Goal: Information Seeking & Learning: Learn about a topic

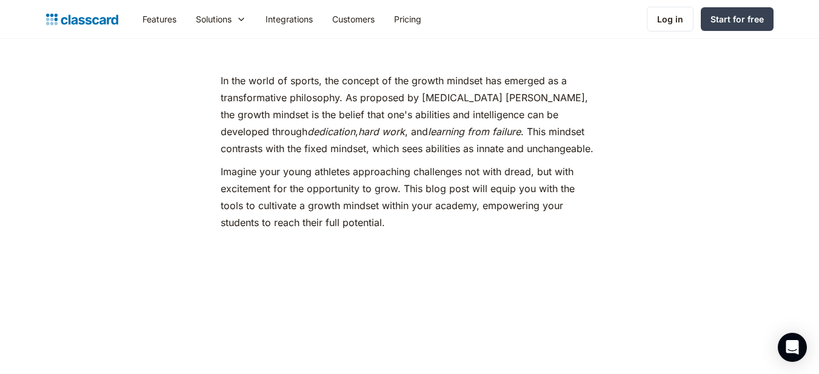
scroll to position [545, 0]
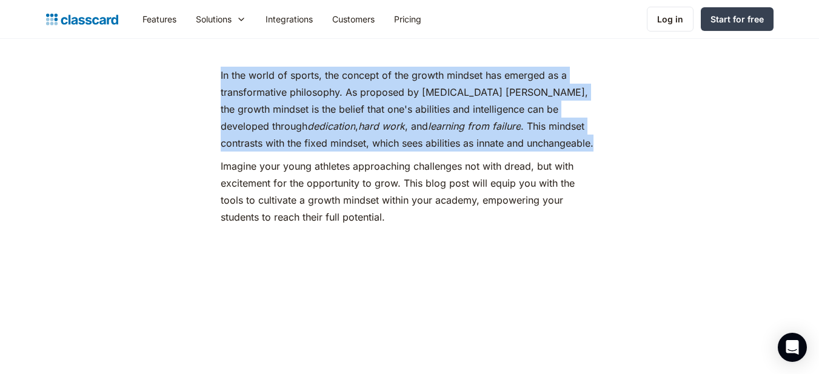
drag, startPoint x: 219, startPoint y: 73, endPoint x: 513, endPoint y: 144, distance: 303.1
copy p "In the world of sports, the concept of the growth mindset has emerged as a tran…"
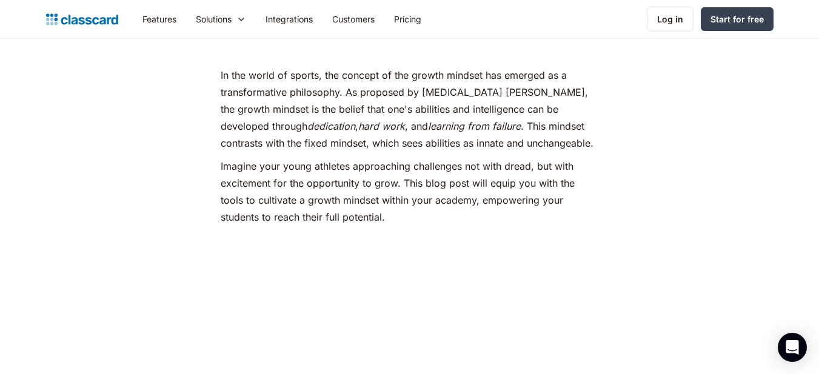
click at [389, 182] on p "Imagine your young athletes approaching challenges not with dread, but with exc…" at bounding box center [410, 192] width 378 height 68
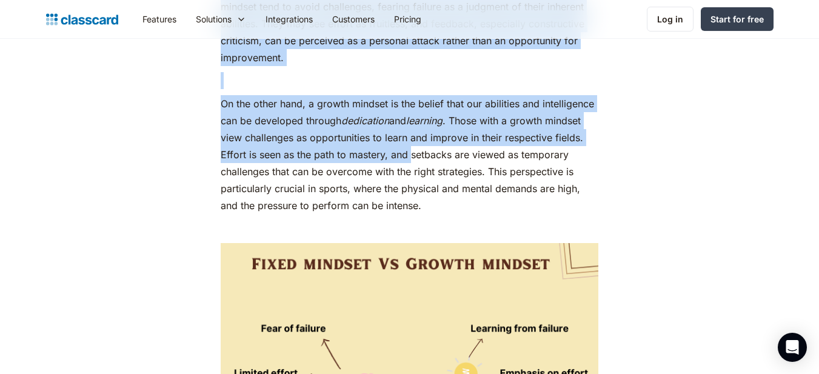
scroll to position [1151, 0]
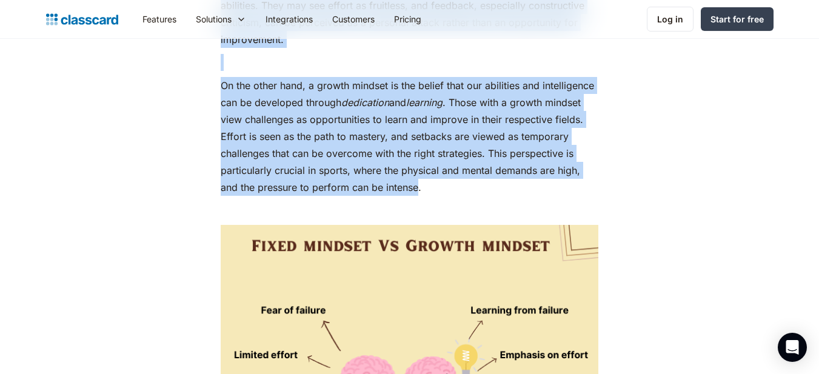
drag, startPoint x: 218, startPoint y: 89, endPoint x: 420, endPoint y: 185, distance: 223.9
copy div "Fixed v/s growth mindset, what’s the difference? A fixed mindset is characteriz…"
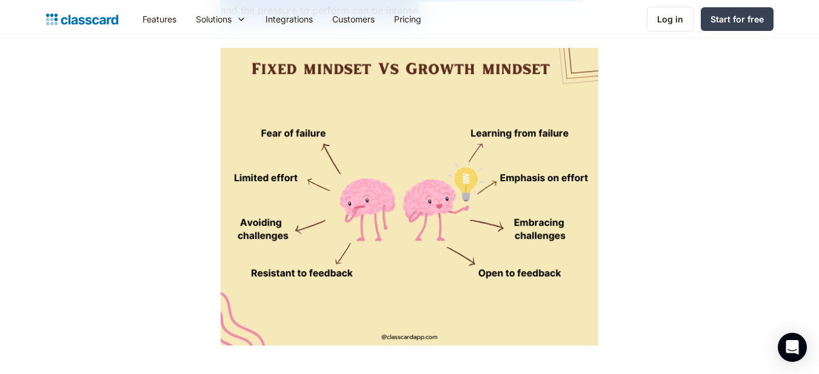
scroll to position [1333, 0]
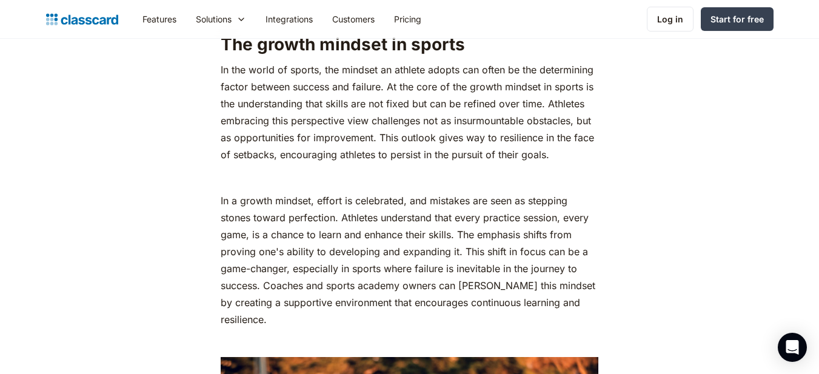
scroll to position [1697, 0]
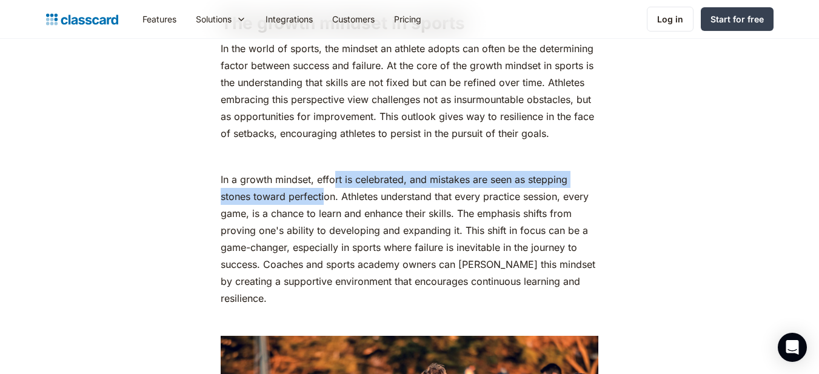
drag, startPoint x: 335, startPoint y: 186, endPoint x: 317, endPoint y: 213, distance: 32.4
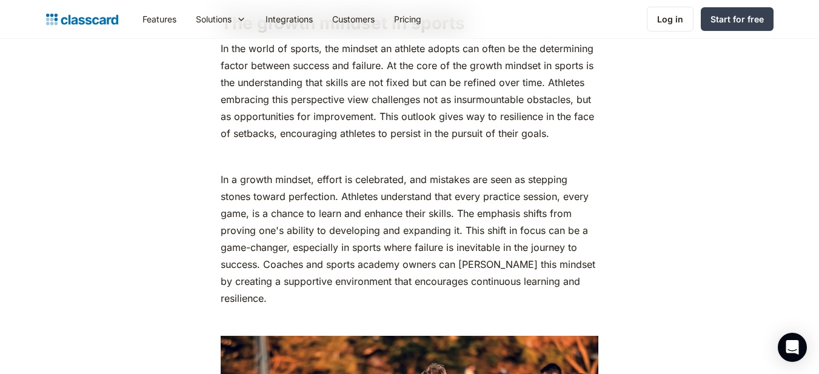
drag, startPoint x: 317, startPoint y: 213, endPoint x: 184, endPoint y: 139, distance: 152.5
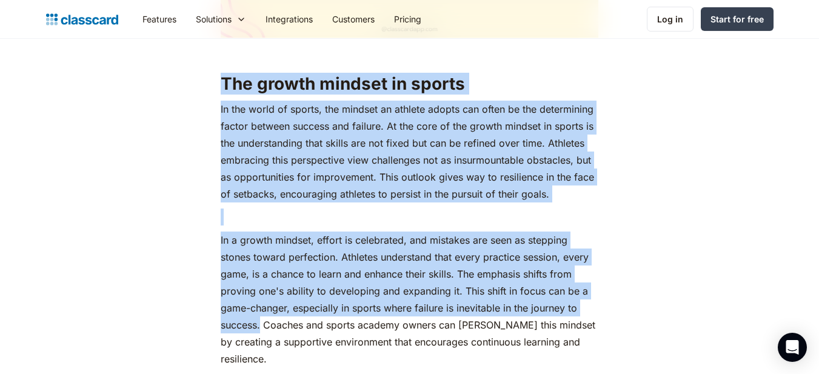
drag, startPoint x: 221, startPoint y: 75, endPoint x: 261, endPoint y: 327, distance: 256.0
copy div "The growth mindset in sports In the world of sports, the mindset an athlete ado…"
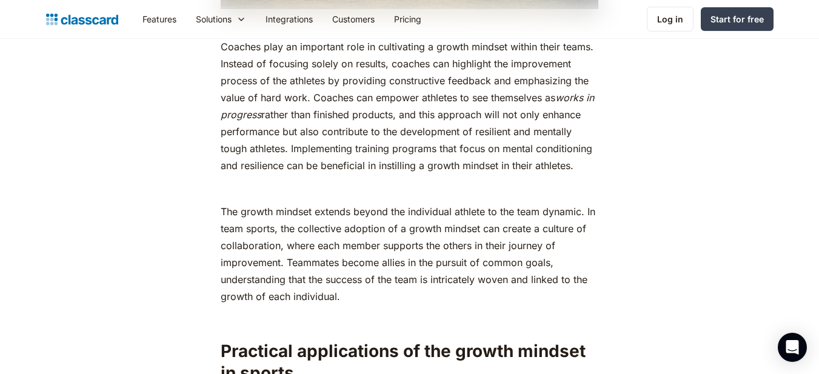
scroll to position [2303, 0]
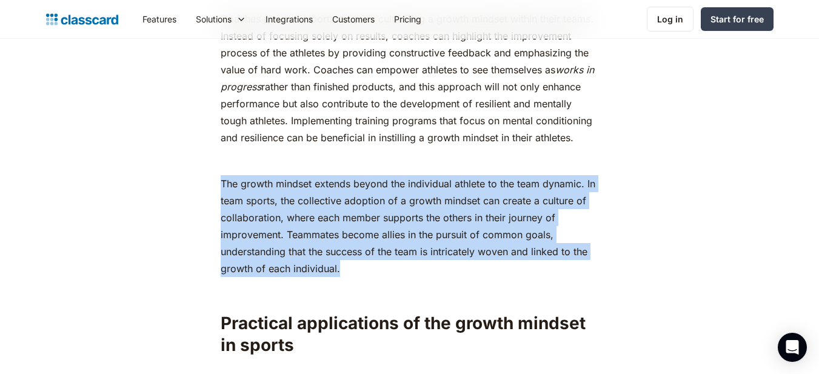
drag, startPoint x: 218, startPoint y: 181, endPoint x: 342, endPoint y: 269, distance: 153.0
copy p "The growth mindset extends beyond the individual athlete to the team dynamic. I…"
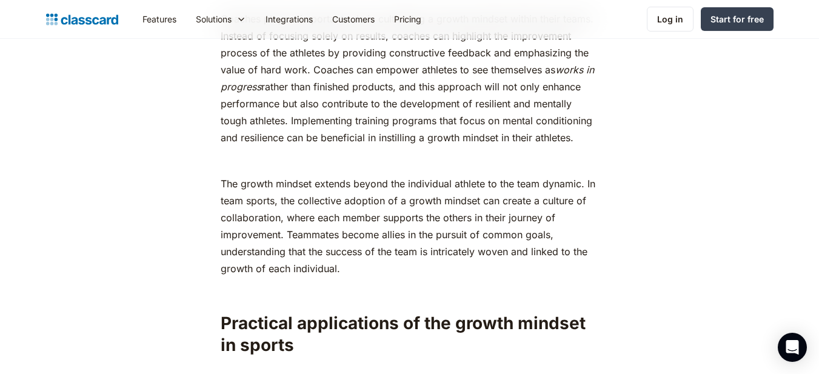
click at [299, 298] on p "‍" at bounding box center [410, 291] width 378 height 17
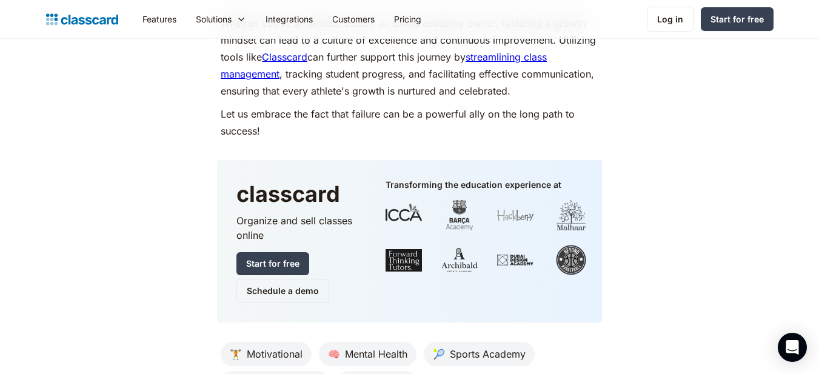
scroll to position [7454, 0]
